Goal: Task Accomplishment & Management: Manage account settings

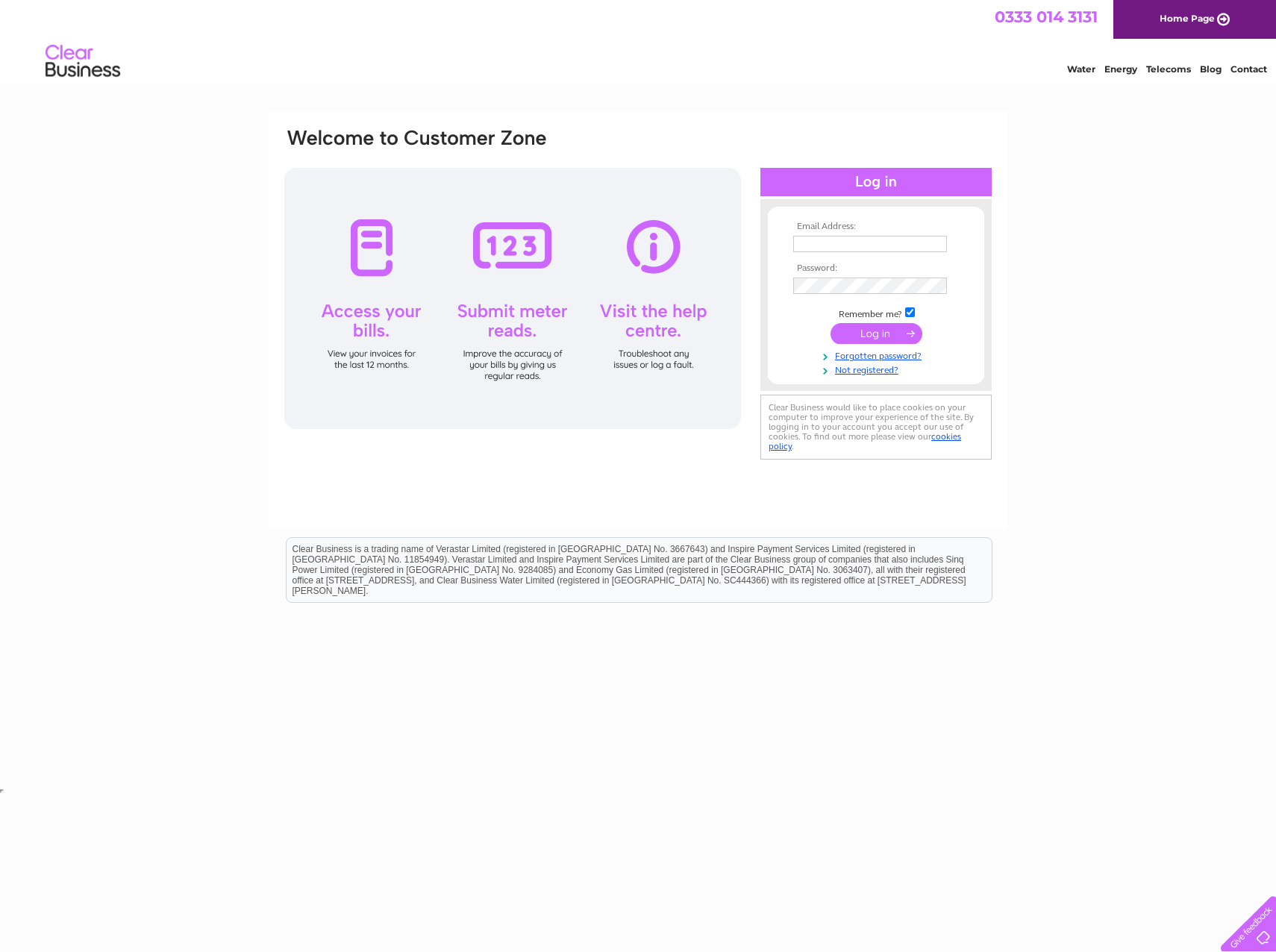
type input "[PERSON_NAME][EMAIL_ADDRESS][DOMAIN_NAME]"
click at [879, 338] on input "submit" at bounding box center [876, 333] width 91 height 21
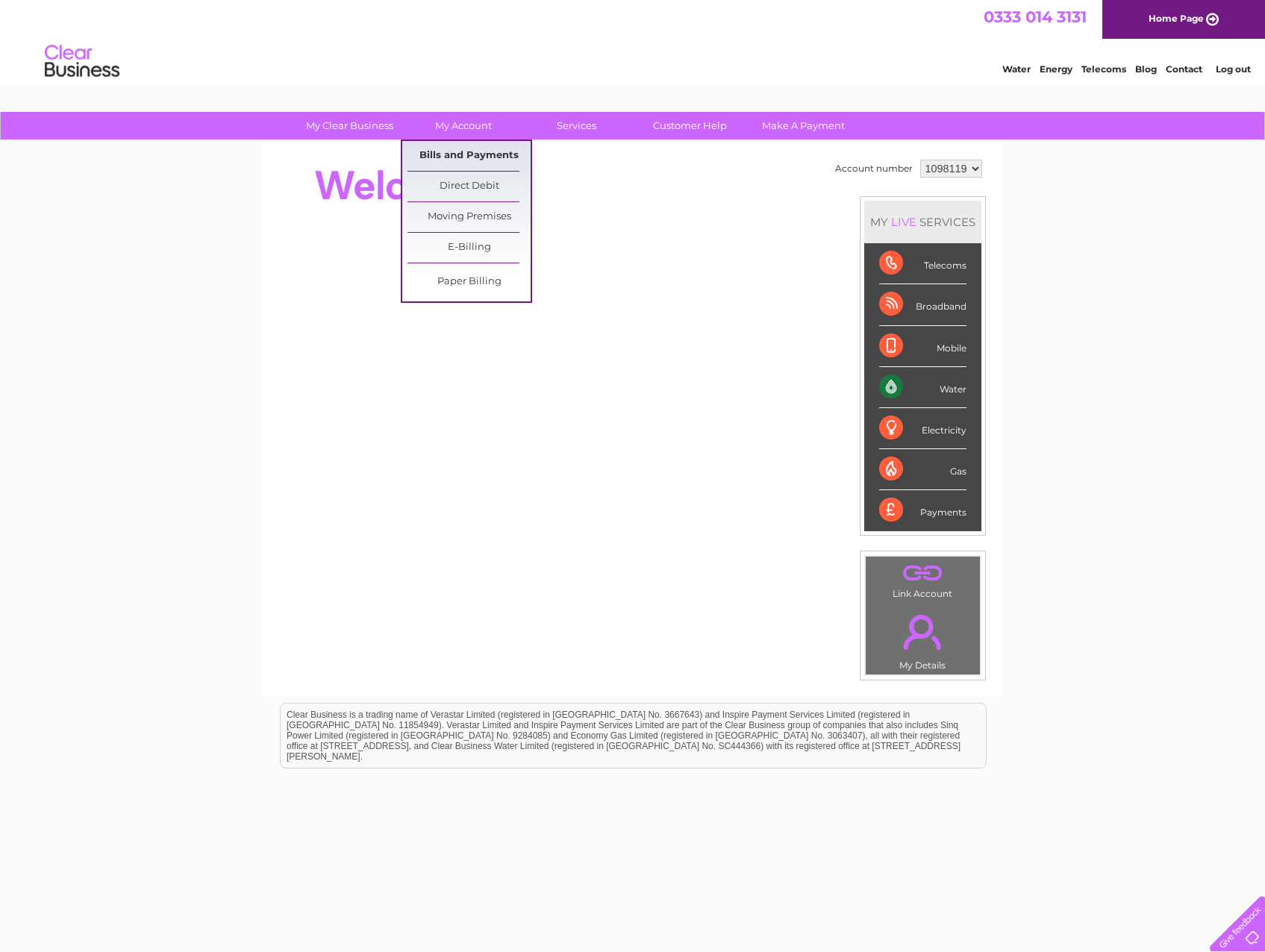
drag, startPoint x: 476, startPoint y: 159, endPoint x: 486, endPoint y: 147, distance: 15.6
click at [474, 159] on link "Bills and Payments" at bounding box center [470, 156] width 123 height 30
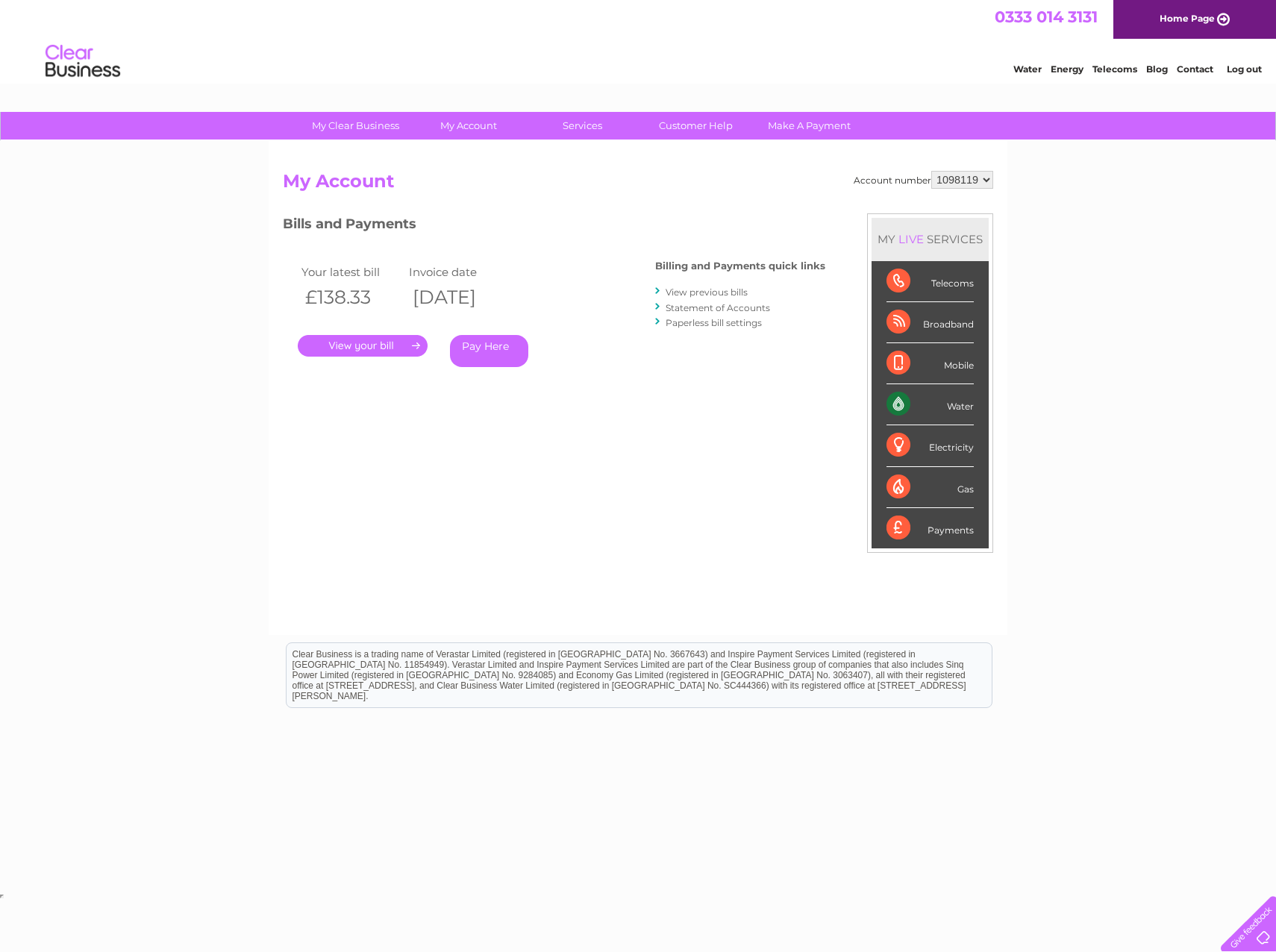
click at [403, 348] on link "." at bounding box center [362, 346] width 130 height 22
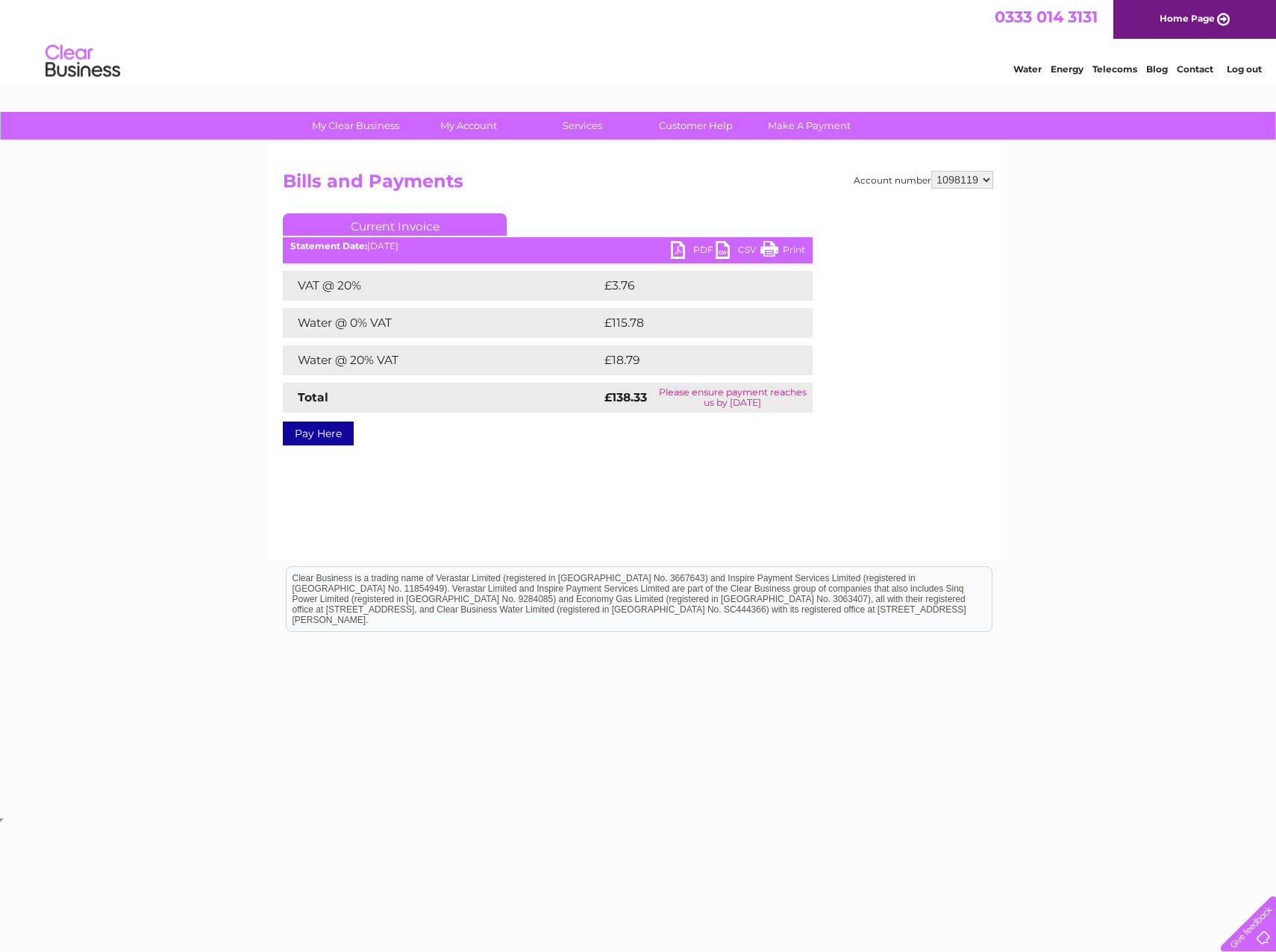
click at [688, 247] on link "PDF" at bounding box center [692, 252] width 45 height 22
